Goal: Task Accomplishment & Management: Manage account settings

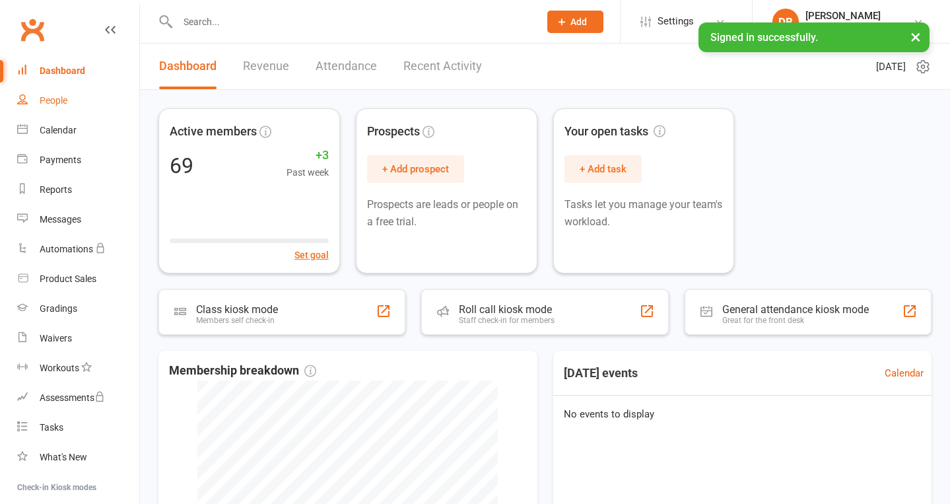
click at [65, 98] on div "People" at bounding box center [54, 100] width 28 height 11
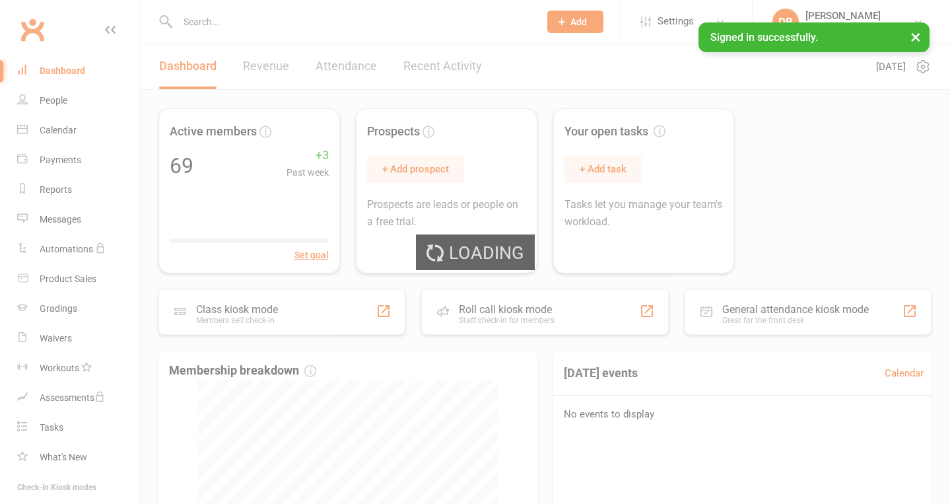
select select "100"
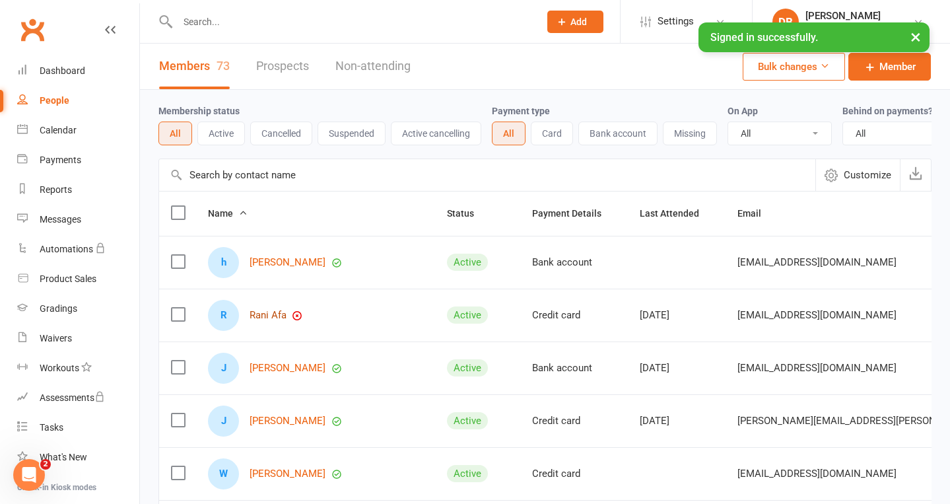
click at [257, 311] on link "Rani Afa" at bounding box center [268, 315] width 37 height 11
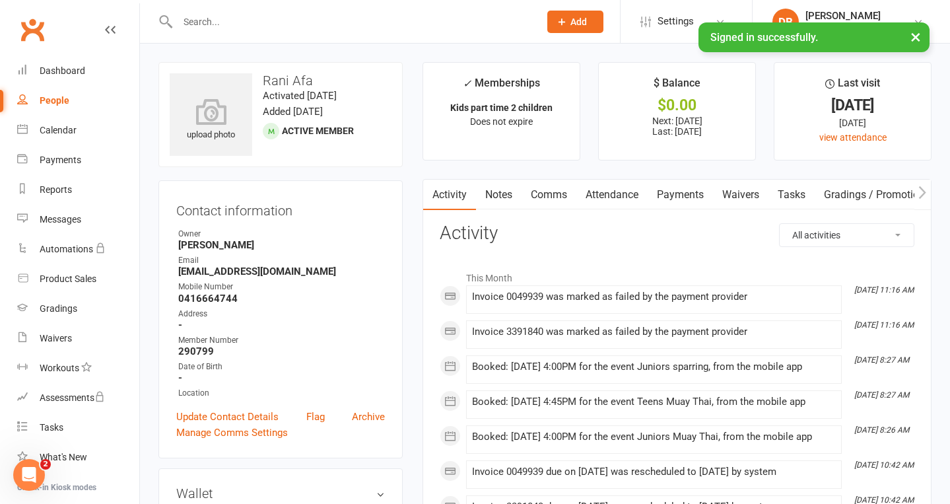
click at [44, 101] on div "People" at bounding box center [55, 100] width 30 height 11
select select "100"
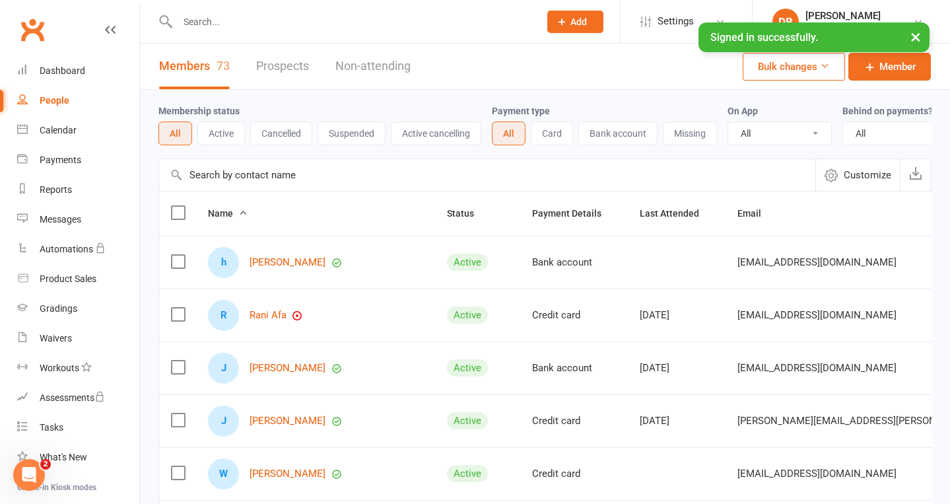
scroll to position [3, 0]
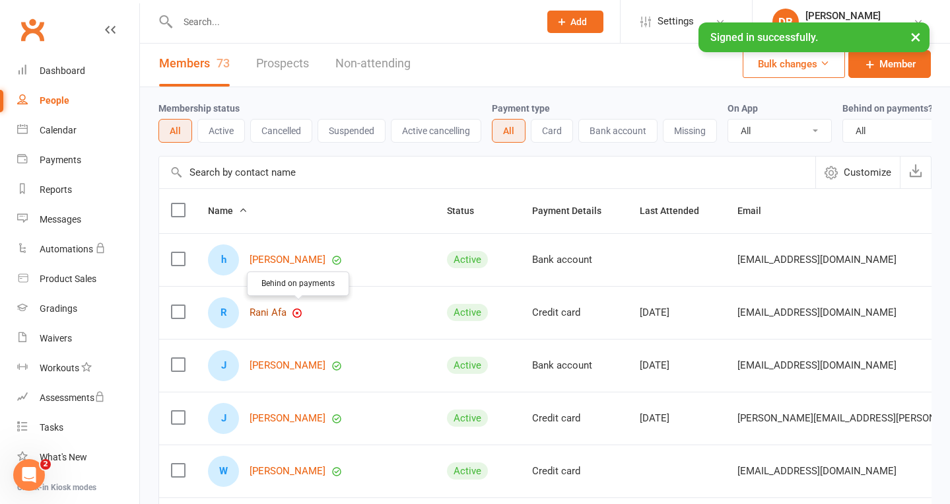
click at [273, 310] on link "Rani Afa" at bounding box center [268, 312] width 37 height 11
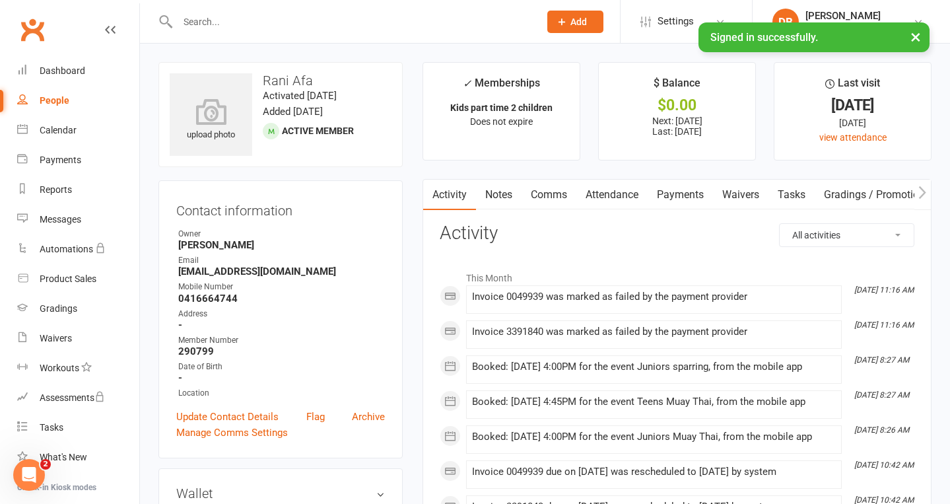
click at [675, 199] on link "Payments" at bounding box center [680, 195] width 65 height 30
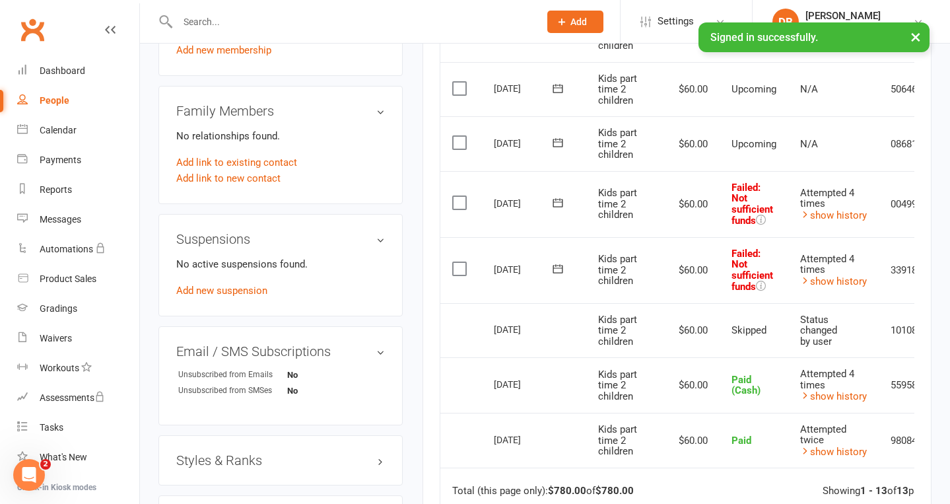
scroll to position [676, 0]
click at [73, 67] on div "Dashboard" at bounding box center [63, 70] width 46 height 11
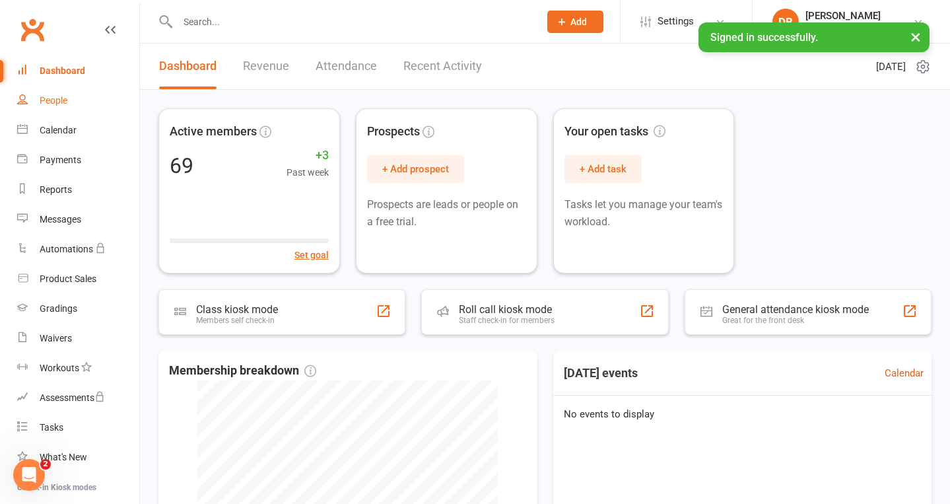
click at [73, 94] on link "People" at bounding box center [78, 101] width 122 height 30
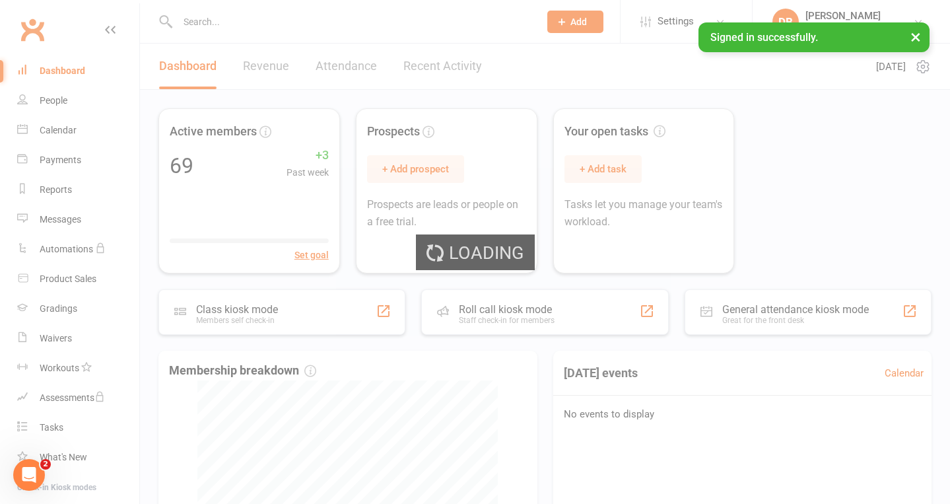
select select "100"
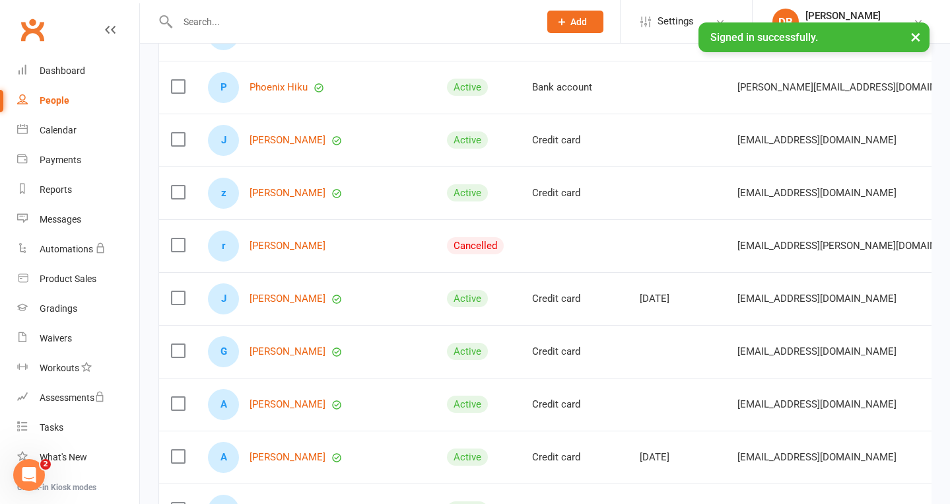
scroll to position [1497, 0]
drag, startPoint x: 612, startPoint y: 28, endPoint x: 219, endPoint y: 19, distance: 392.9
click at [219, 19] on input "text" at bounding box center [352, 22] width 356 height 18
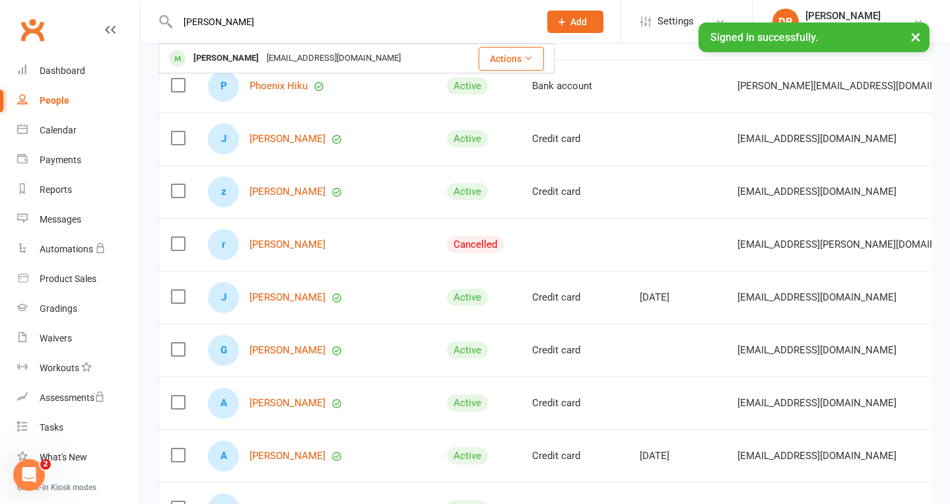
type input "[PERSON_NAME]"
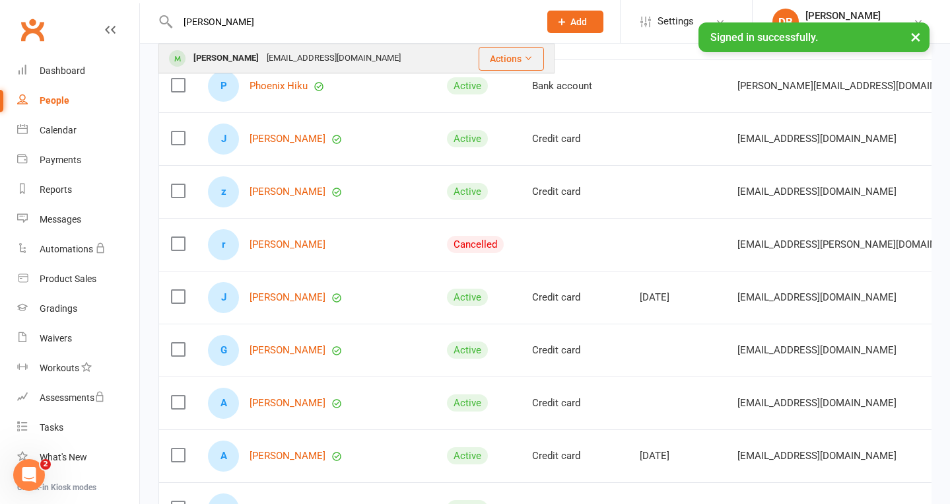
drag, startPoint x: 219, startPoint y: 18, endPoint x: 275, endPoint y: 57, distance: 68.3
click at [275, 57] on div "[EMAIL_ADDRESS][DOMAIN_NAME]" at bounding box center [334, 58] width 142 height 19
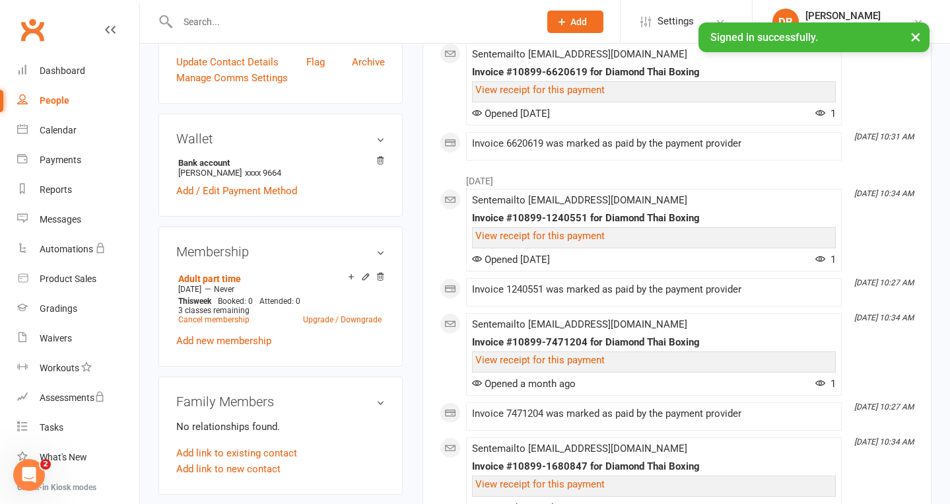
scroll to position [357, 0]
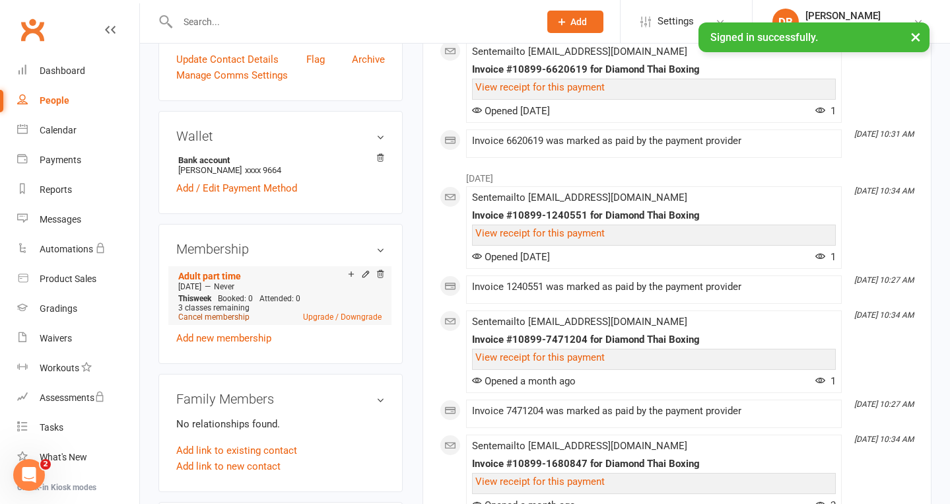
click at [215, 318] on link "Cancel membership" at bounding box center [213, 316] width 71 height 9
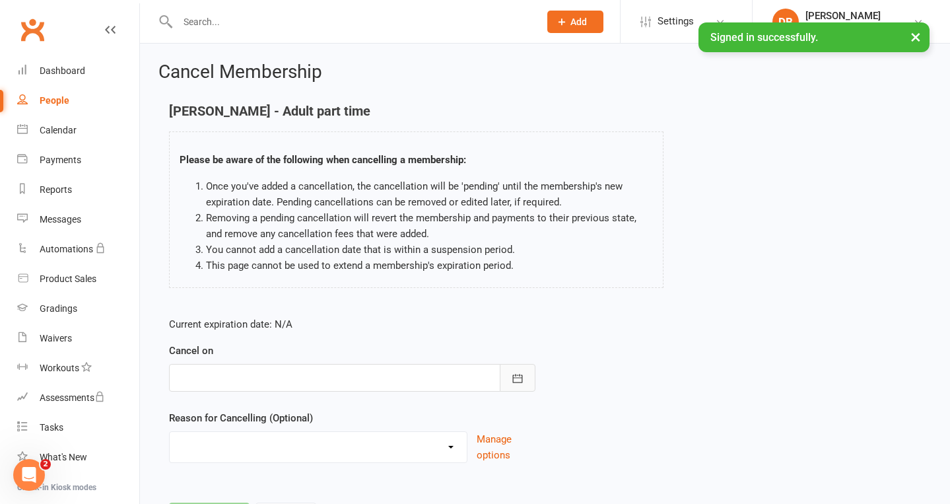
click at [520, 388] on button "button" at bounding box center [518, 378] width 36 height 28
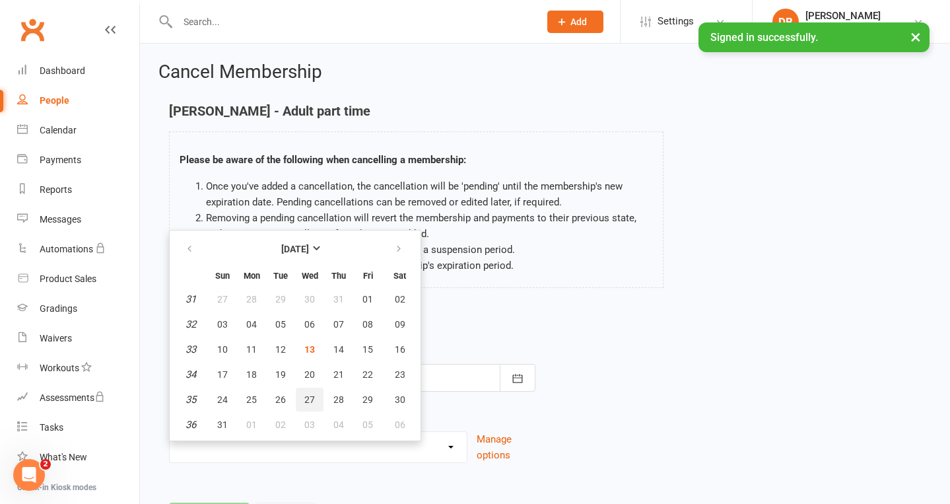
click at [310, 395] on span "27" at bounding box center [309, 399] width 11 height 11
type input "[DATE]"
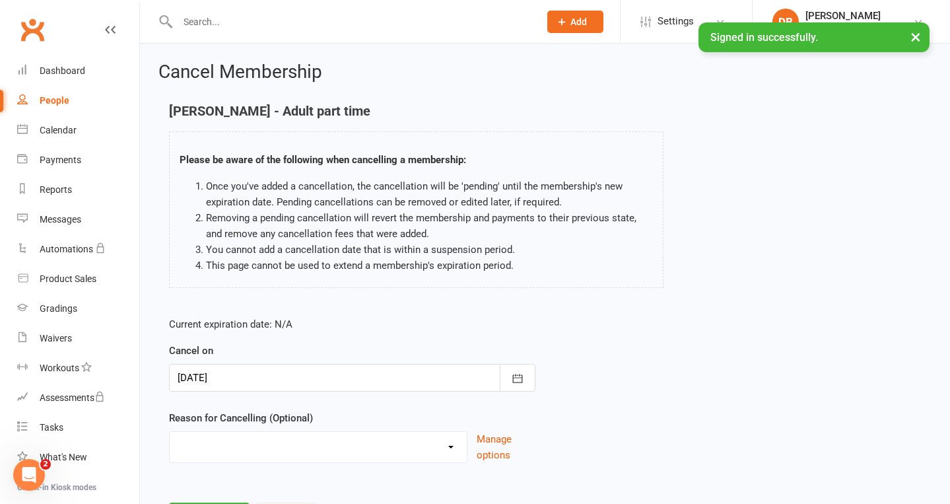
select select "2"
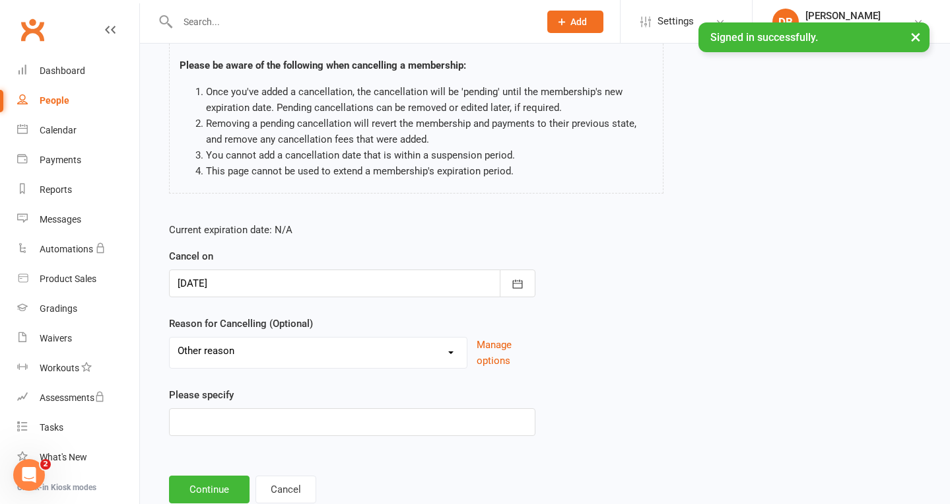
scroll to position [102, 0]
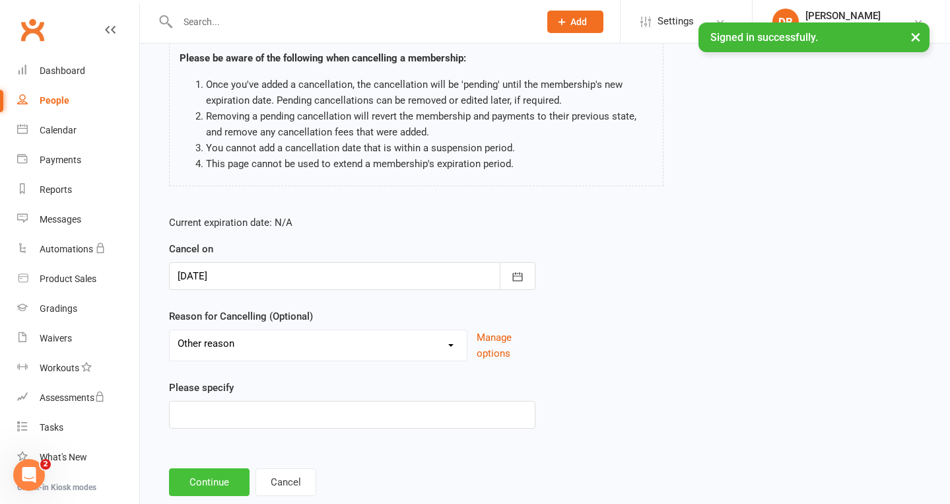
click at [213, 481] on button "Continue" at bounding box center [209, 482] width 81 height 28
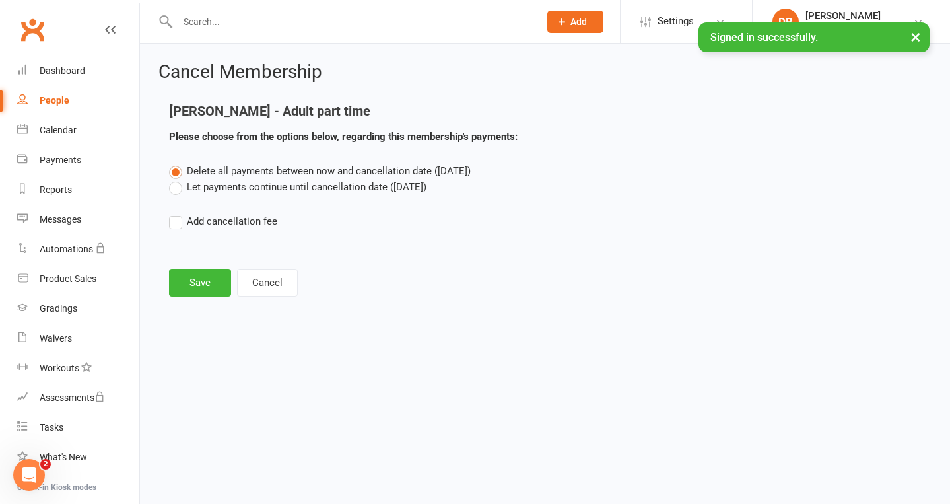
click at [241, 185] on label "Let payments continue until cancellation date ([DATE])" at bounding box center [297, 187] width 257 height 16
click at [178, 179] on input "Let payments continue until cancellation date ([DATE])" at bounding box center [173, 179] width 9 height 0
click at [206, 283] on button "Save" at bounding box center [200, 283] width 62 height 28
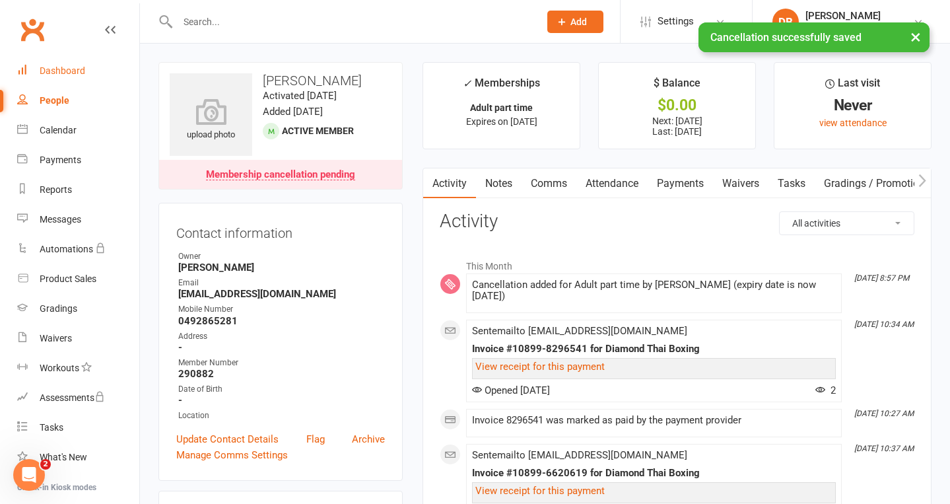
click at [86, 70] on link "Dashboard" at bounding box center [78, 71] width 122 height 30
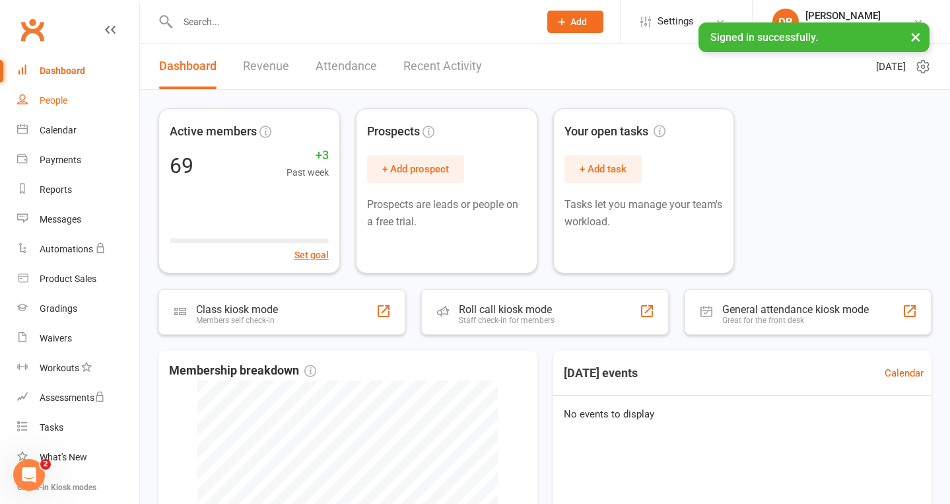
click at [61, 100] on div "People" at bounding box center [54, 100] width 28 height 11
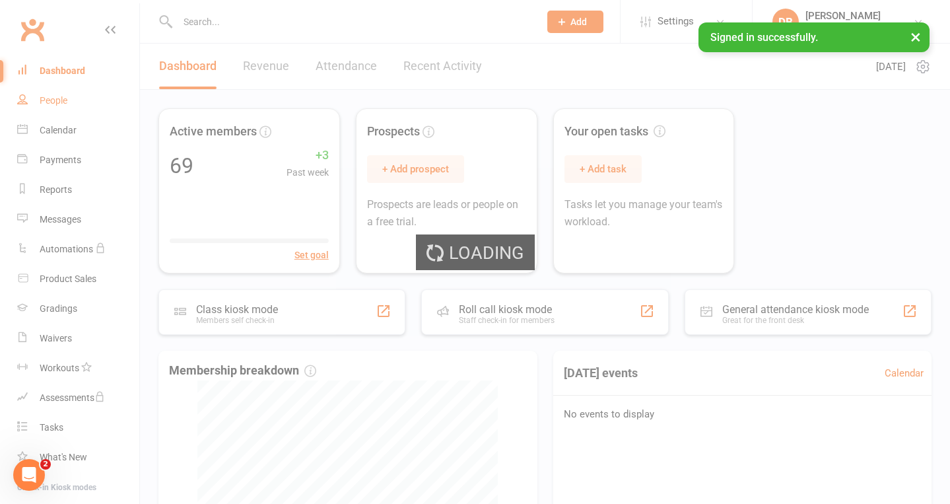
select select "100"
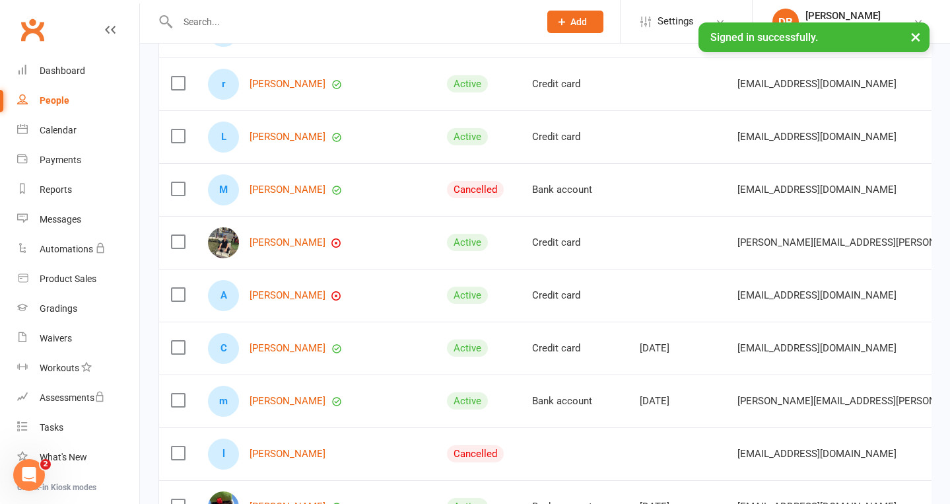
scroll to position [2189, 0]
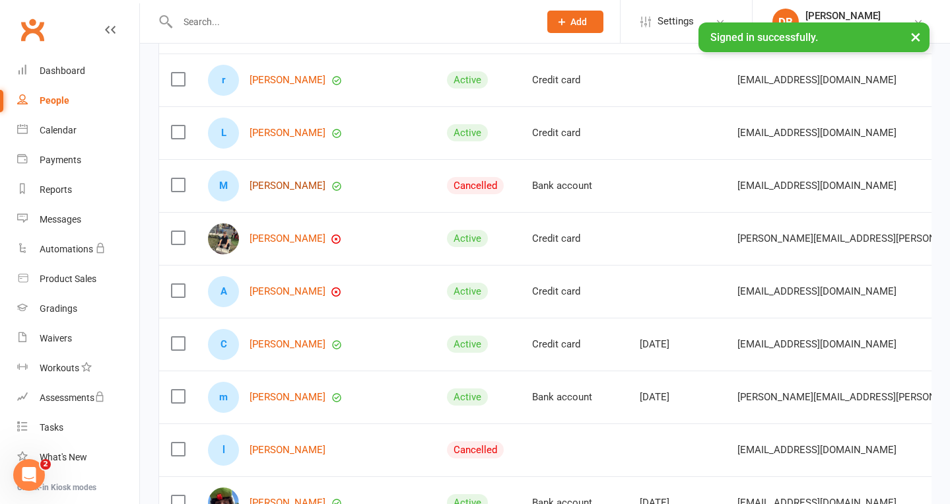
click at [280, 186] on link "[PERSON_NAME]" at bounding box center [288, 185] width 76 height 11
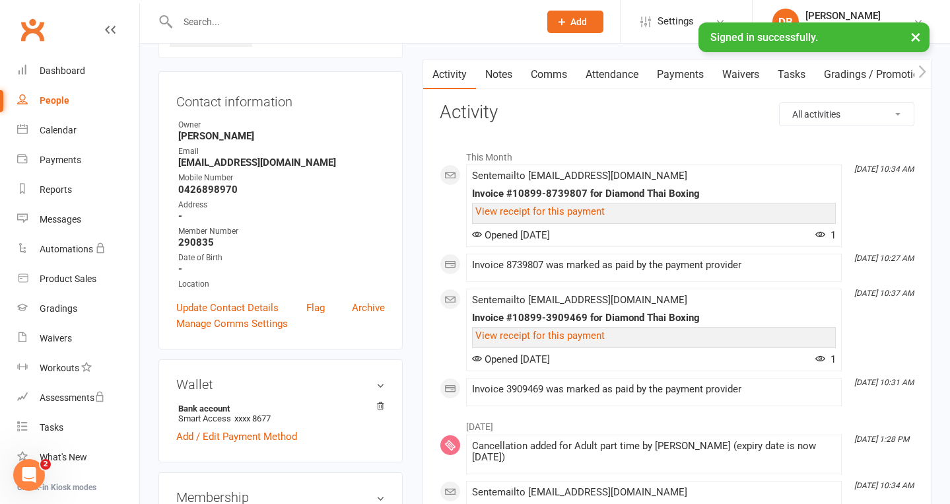
scroll to position [133, 0]
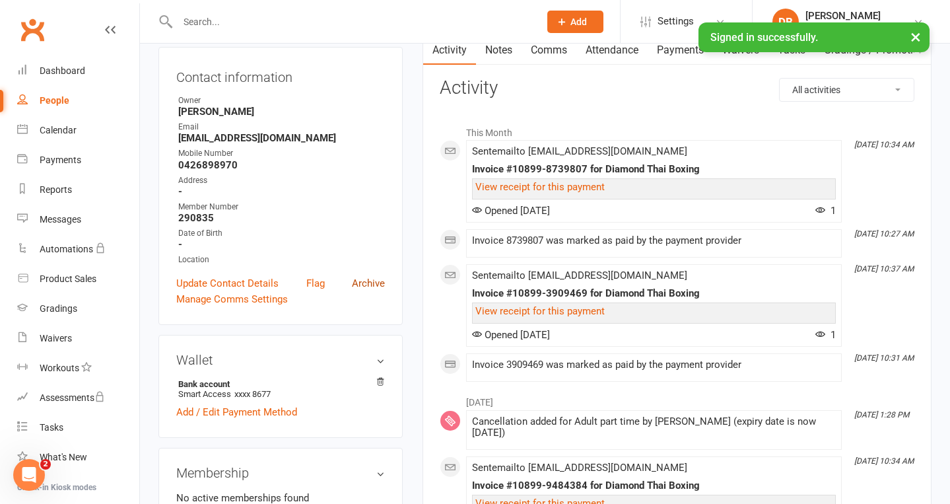
click at [367, 279] on link "Archive" at bounding box center [368, 283] width 33 height 16
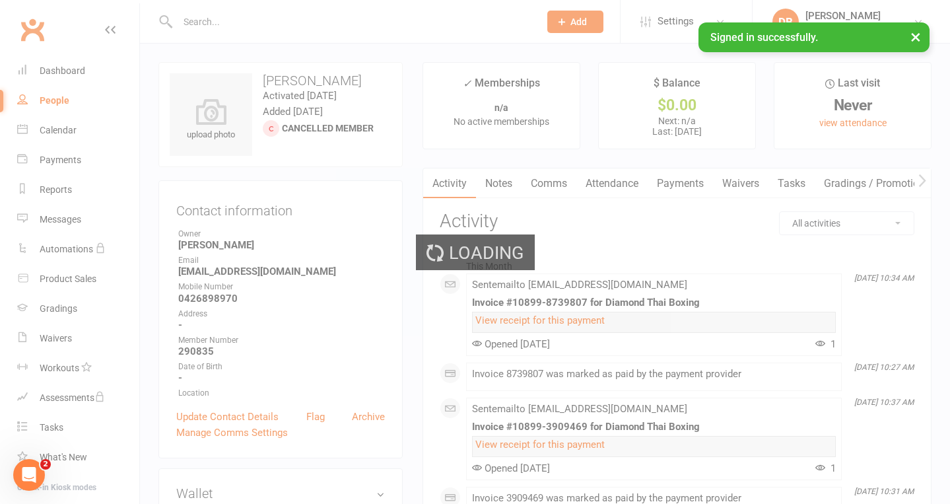
select select "100"
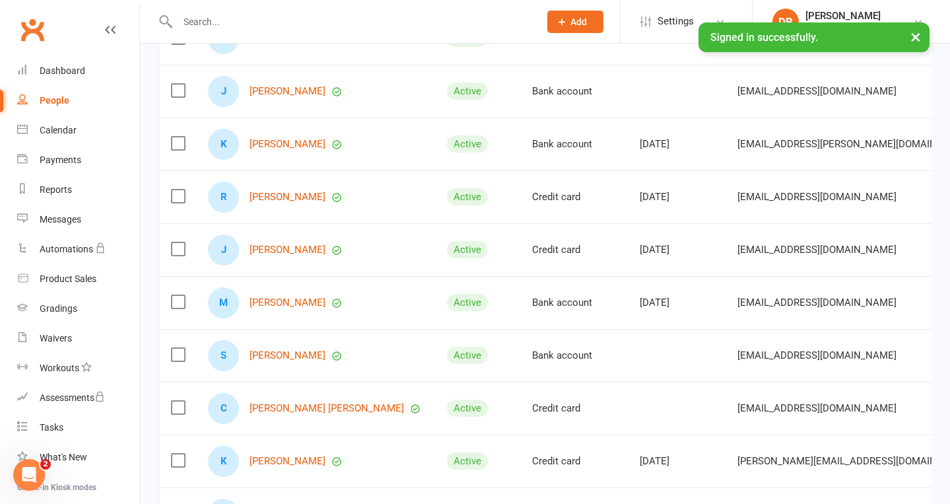
scroll to position [3239, 0]
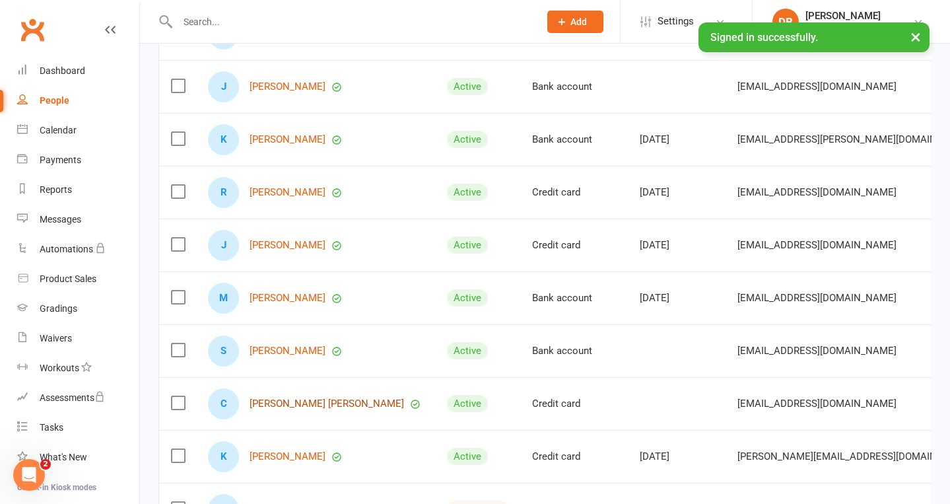
click at [303, 407] on link "[PERSON_NAME] [PERSON_NAME]" at bounding box center [327, 403] width 154 height 11
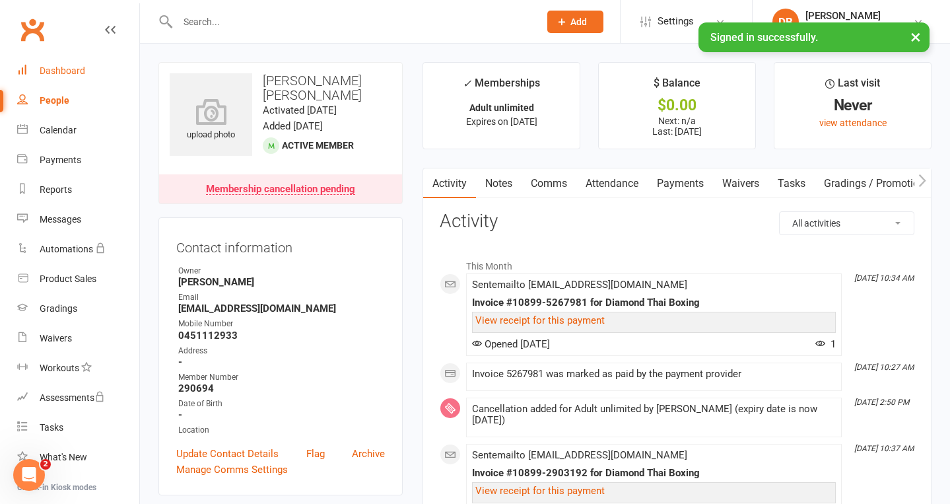
click at [77, 69] on div "Dashboard" at bounding box center [63, 70] width 46 height 11
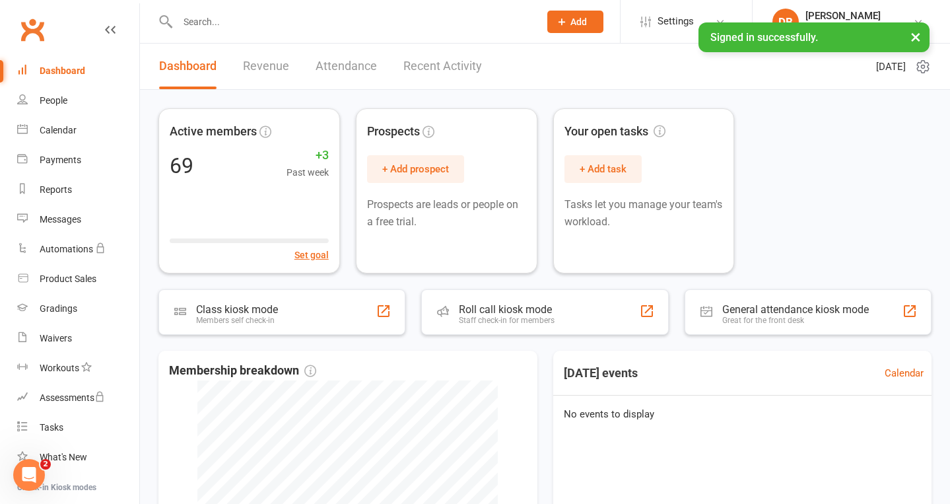
click at [286, 68] on link "Revenue" at bounding box center [266, 67] width 46 height 46
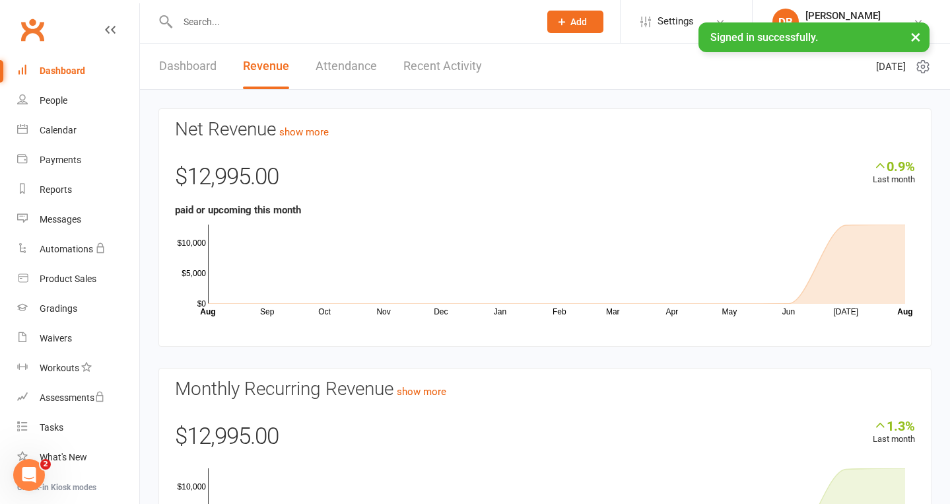
click at [195, 66] on link "Dashboard" at bounding box center [187, 67] width 57 height 46
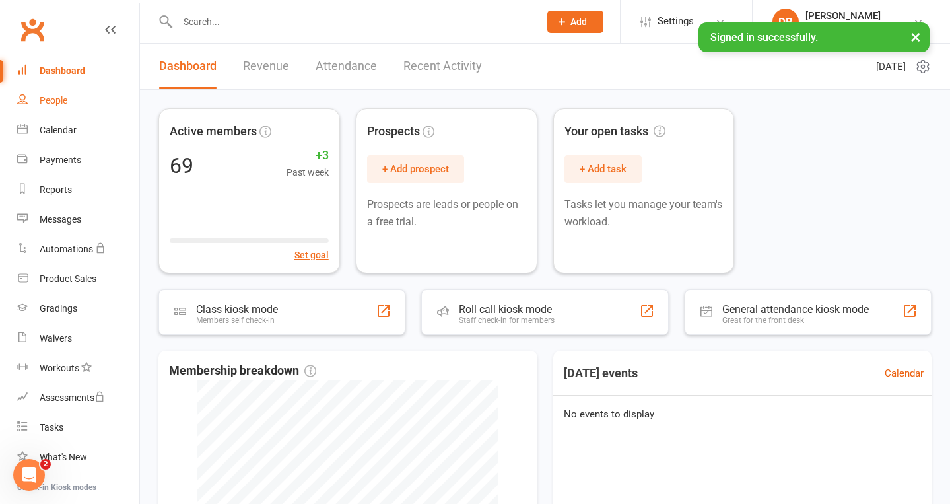
click at [67, 102] on div "People" at bounding box center [54, 100] width 28 height 11
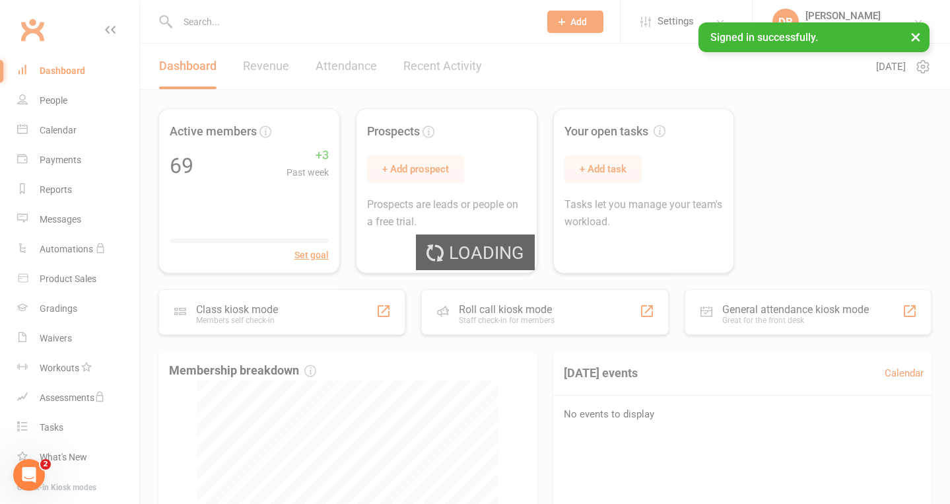
select select "100"
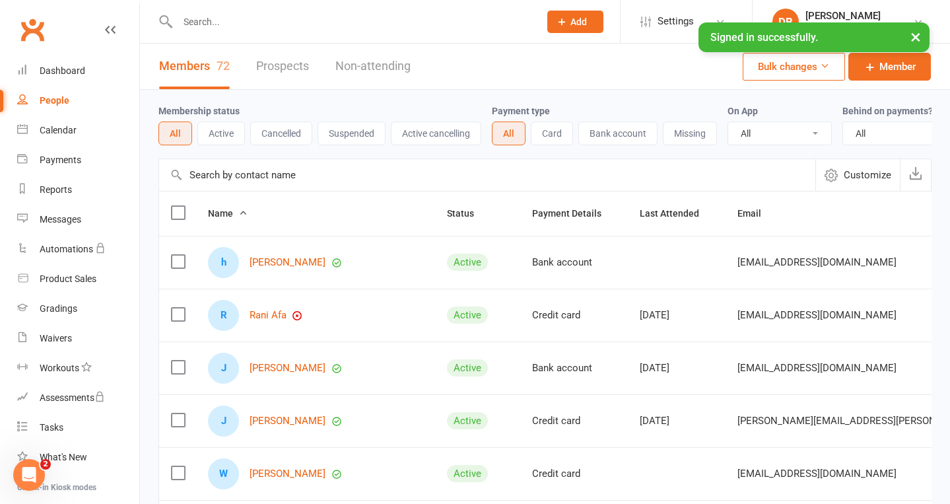
click at [66, 102] on div "People" at bounding box center [55, 100] width 30 height 11
click at [62, 97] on div "People" at bounding box center [55, 100] width 30 height 11
click at [65, 69] on div "Dashboard" at bounding box center [63, 70] width 46 height 11
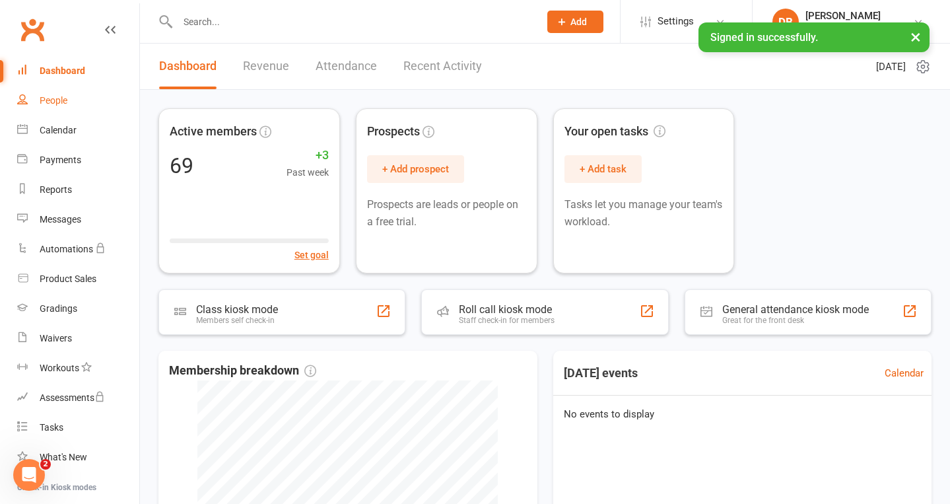
click at [45, 93] on link "People" at bounding box center [78, 101] width 122 height 30
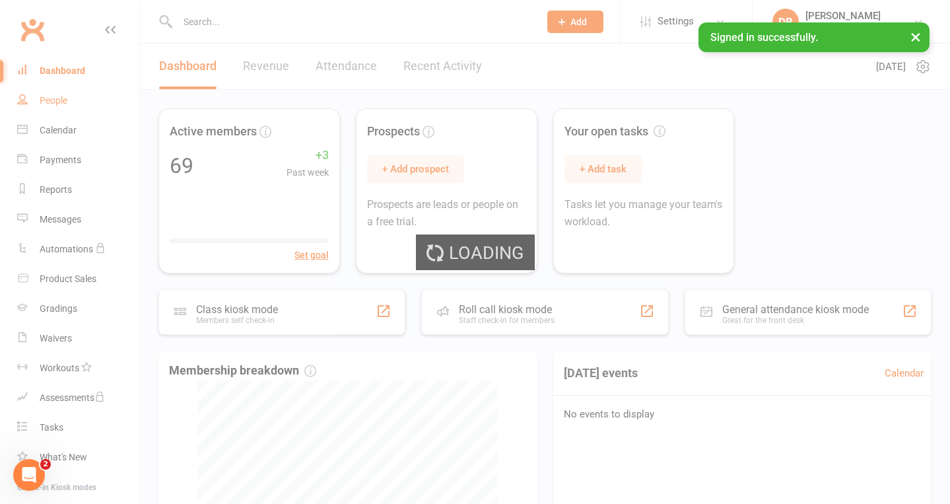
select select "100"
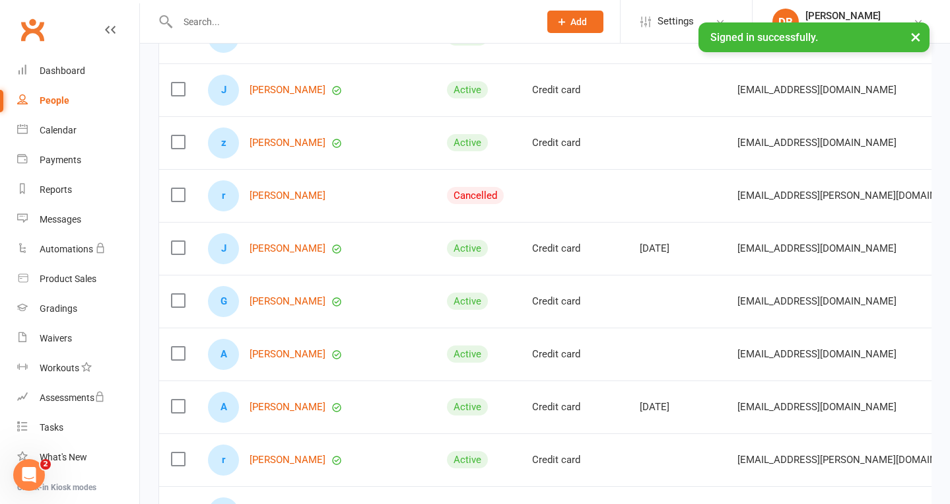
scroll to position [1547, 0]
click at [55, 57] on link "Dashboard" at bounding box center [78, 71] width 122 height 30
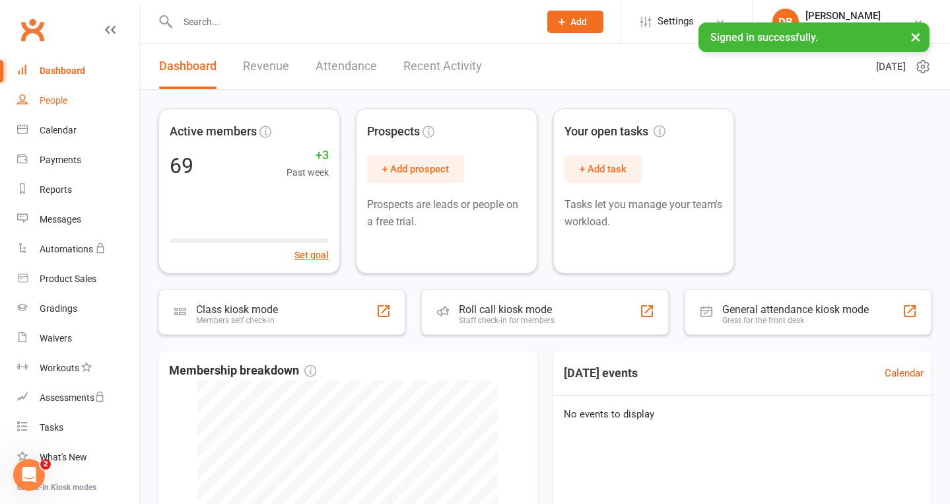
click at [53, 93] on link "People" at bounding box center [78, 101] width 122 height 30
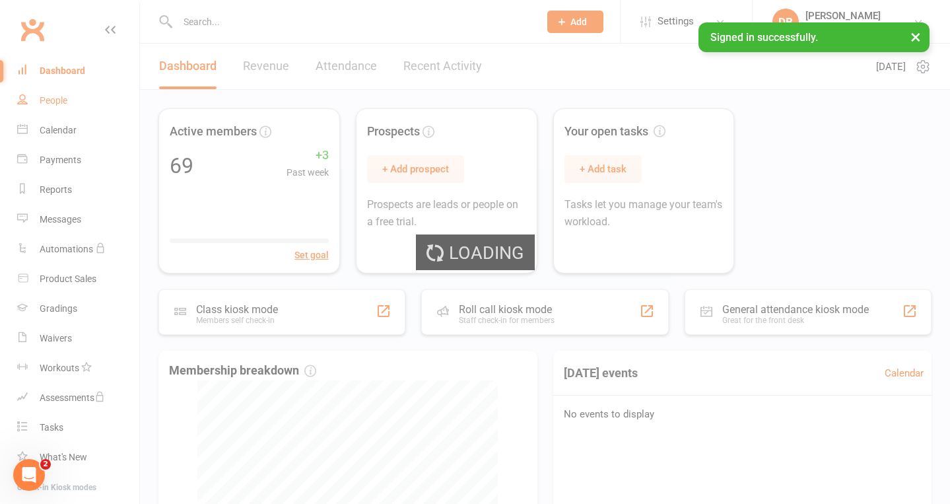
select select "100"
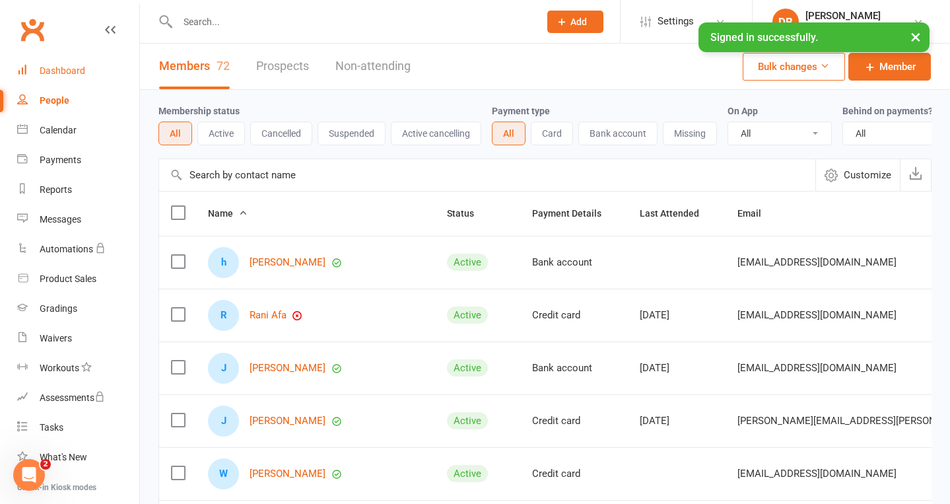
click at [63, 73] on div "Dashboard" at bounding box center [63, 70] width 46 height 11
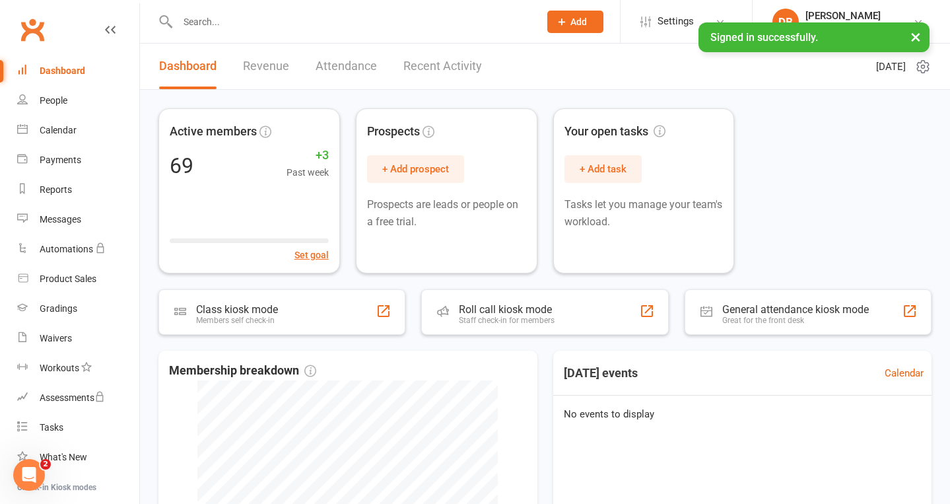
click at [63, 73] on div "Dashboard" at bounding box center [63, 70] width 46 height 11
click at [63, 92] on link "People" at bounding box center [78, 101] width 122 height 30
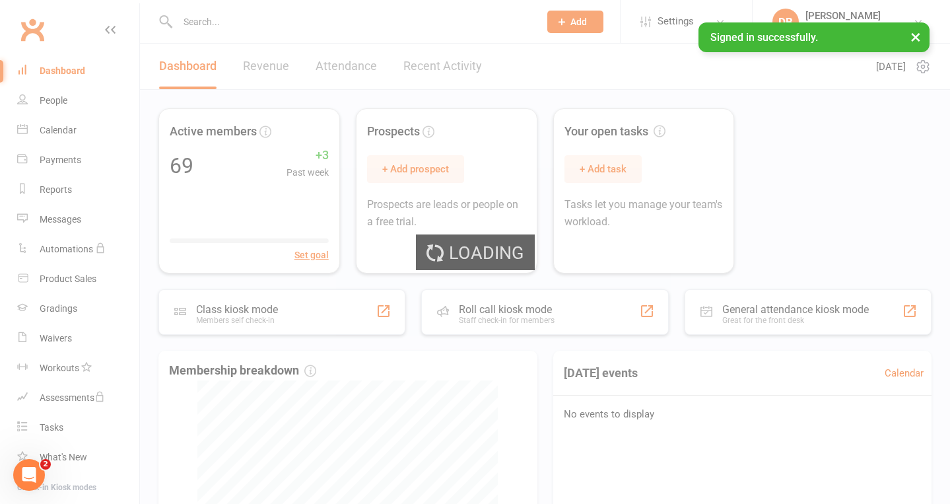
select select "100"
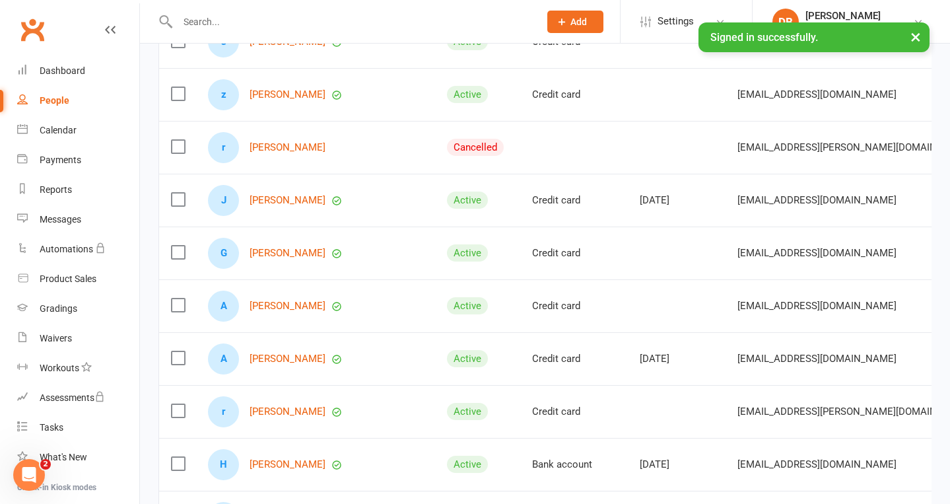
scroll to position [1596, 0]
